Goal: Task Accomplishment & Management: Manage account settings

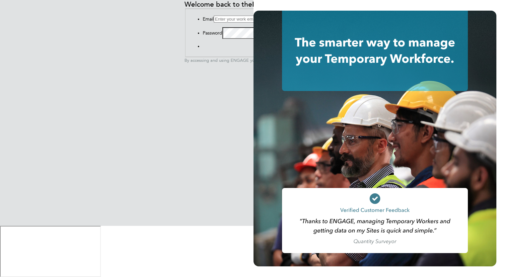
click at [214, 23] on input at bounding box center [243, 19] width 59 height 7
type input "daryl.jackson@bandk.co.uk"
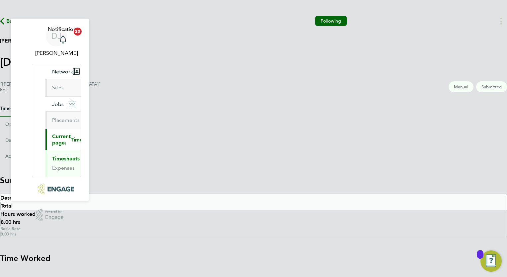
click at [347, 191] on section "Summary Description Total Hours worked 8.00 hrs Basic Rate 8.00 hrs Time Worked…" at bounding box center [253, 279] width 507 height 209
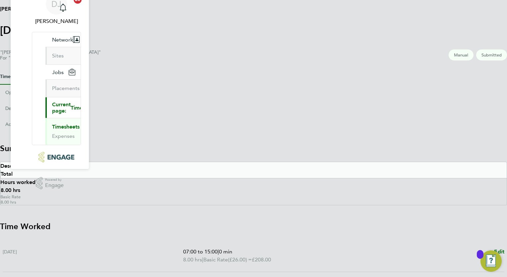
scroll to position [78, 0]
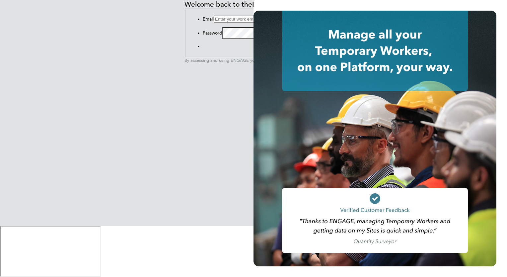
click at [214, 23] on input at bounding box center [243, 19] width 59 height 7
type input "f"
click at [214, 23] on input at bounding box center [243, 19] width 59 height 7
type input "daryl.jackson@bandk.co.uk"
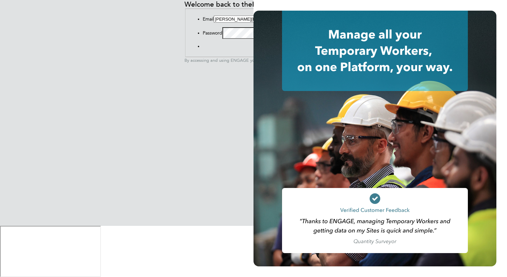
click at [203, 48] on button "Sign In" at bounding box center [203, 48] width 0 height 0
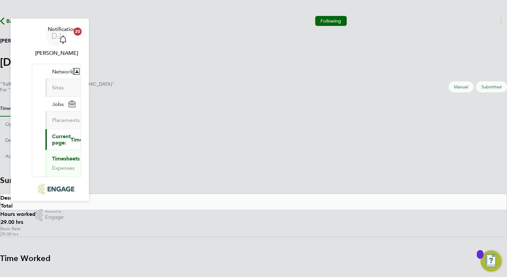
click at [363, 253] on h3 "Time Worked" at bounding box center [253, 258] width 507 height 11
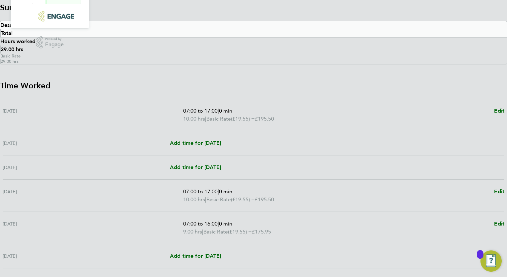
scroll to position [186, 0]
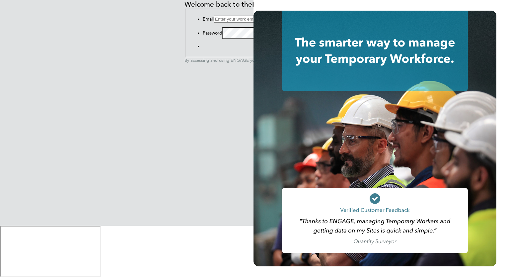
click at [214, 23] on input at bounding box center [243, 19] width 59 height 7
type input "daryl.jackson@bandk.co.uk"
click at [203, 48] on button "Sign In" at bounding box center [203, 48] width 0 height 0
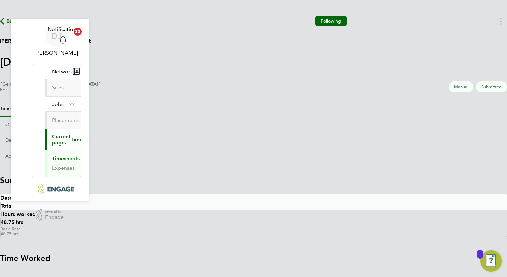
click at [343, 253] on h3 "Time Worked" at bounding box center [253, 258] width 507 height 11
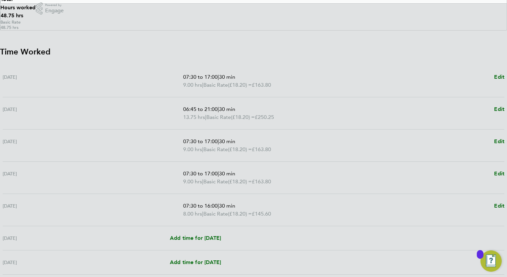
scroll to position [207, 0]
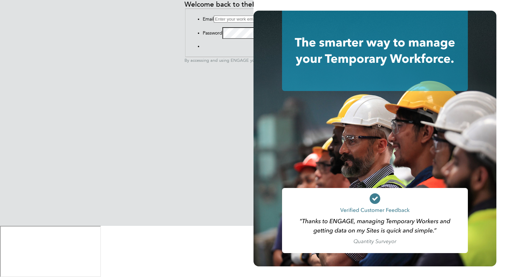
click at [214, 23] on input at bounding box center [243, 19] width 59 height 7
type input "[PERSON_NAME][EMAIL_ADDRESS][PERSON_NAME][DOMAIN_NAME]"
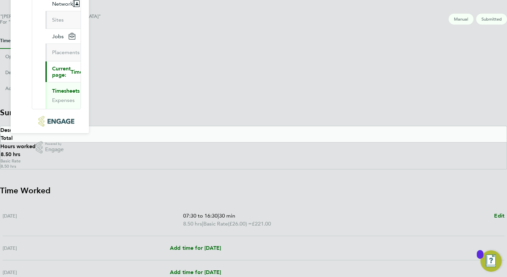
scroll to position [78, 0]
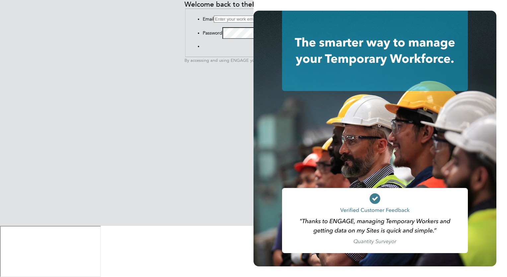
click at [214, 23] on input at bounding box center [243, 19] width 59 height 7
type input "[PERSON_NAME][EMAIL_ADDRESS][PERSON_NAME][DOMAIN_NAME]"
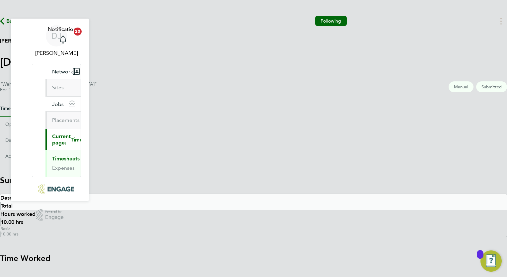
click at [442, 213] on div "DJ [PERSON_NAME] Notifications 20 Applications: Network Sites Jobs Placements C…" at bounding box center [253, 264] width 507 height 529
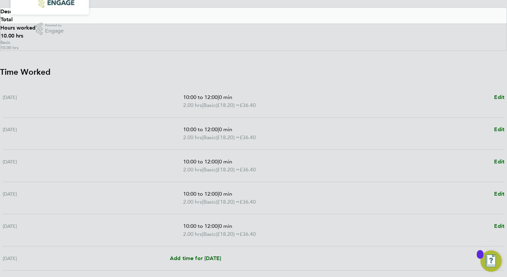
scroll to position [186, 0]
